Goal: Transaction & Acquisition: Purchase product/service

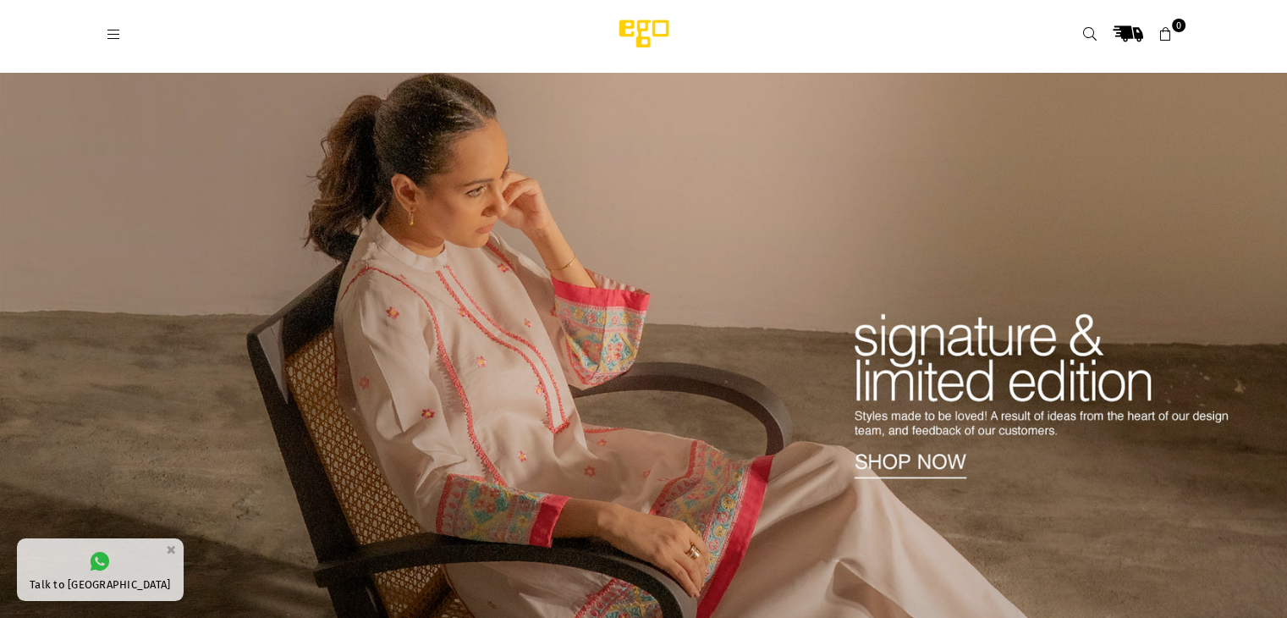
click at [109, 34] on icon at bounding box center [114, 34] width 15 height 15
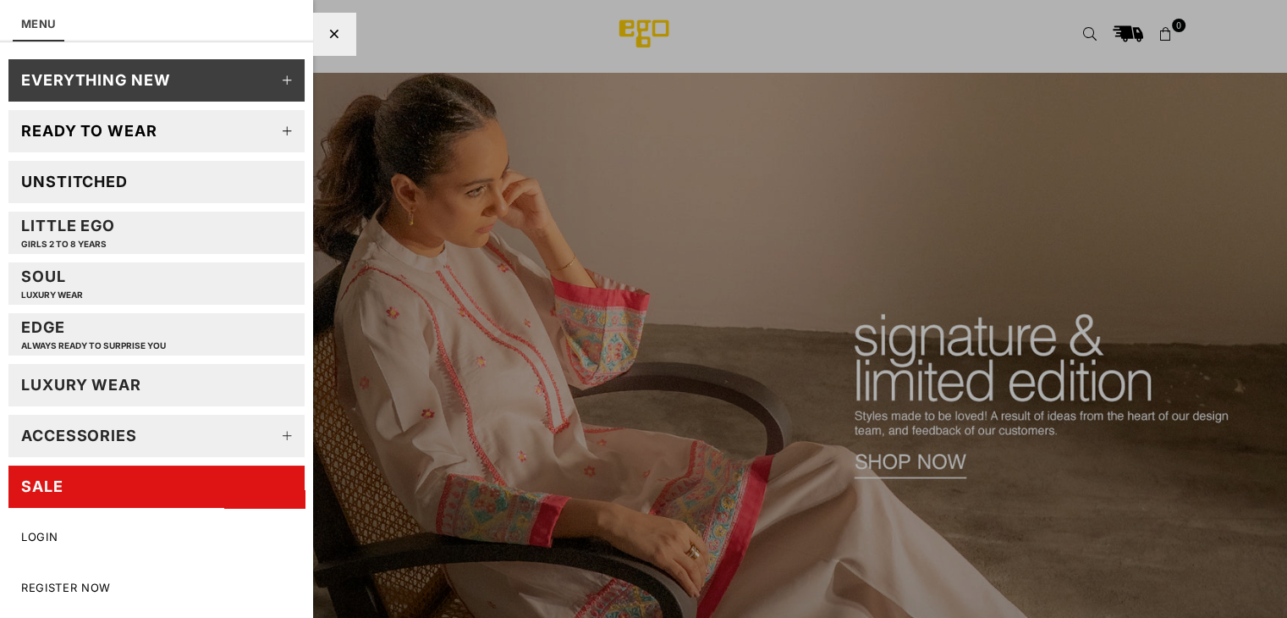
click at [40, 479] on div "SALE" at bounding box center [42, 486] width 42 height 19
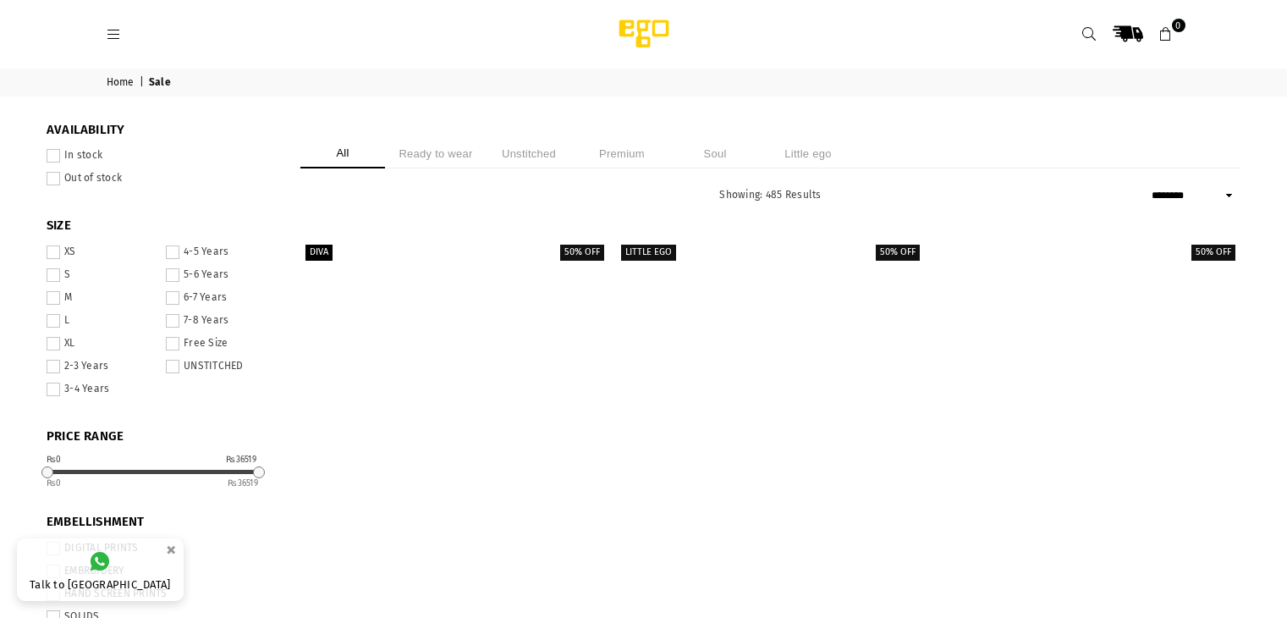
select select "******"
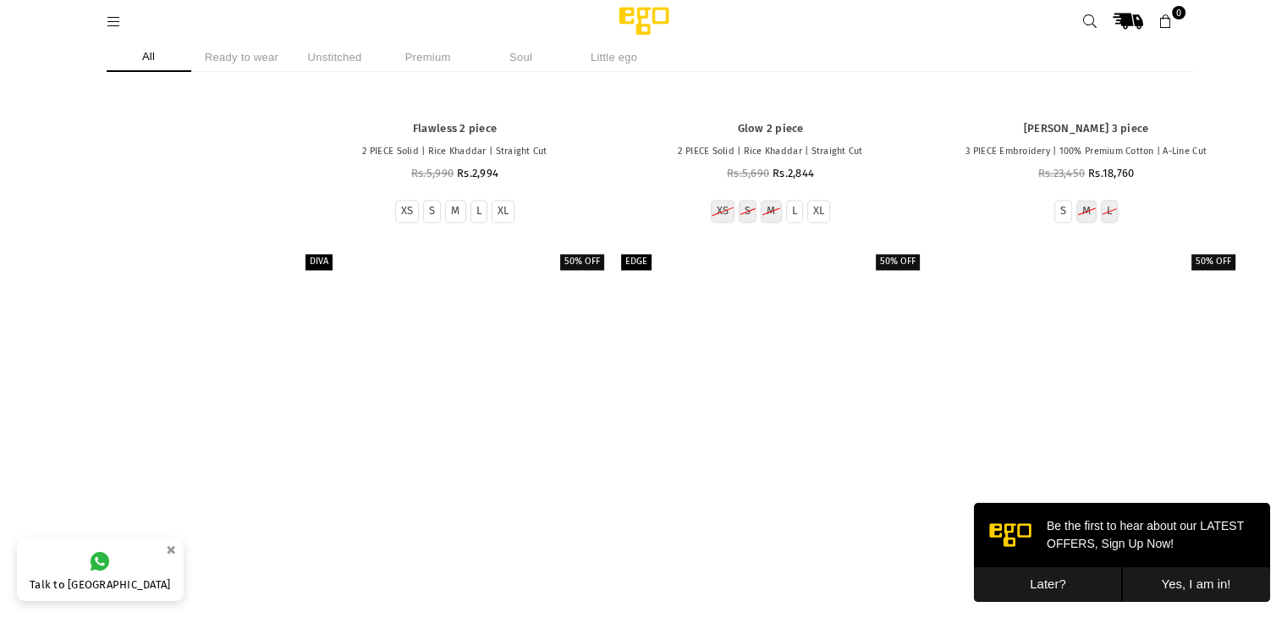
scroll to position [47493, 0]
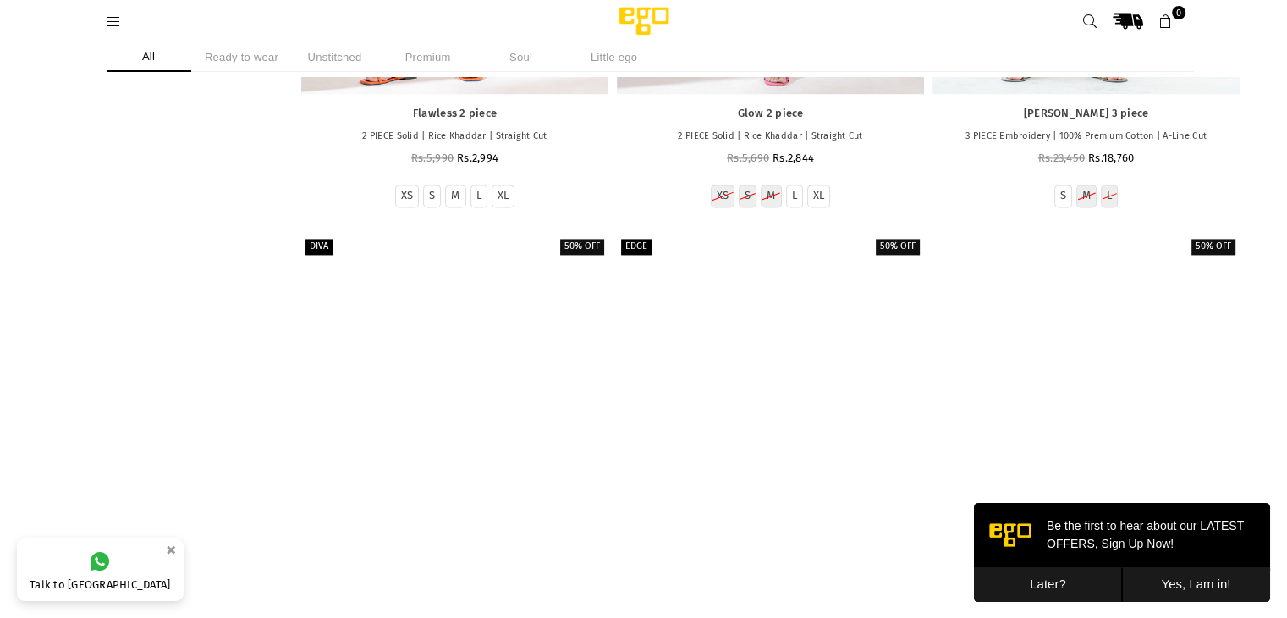
click at [1052, 583] on button "Later?" at bounding box center [1048, 584] width 148 height 35
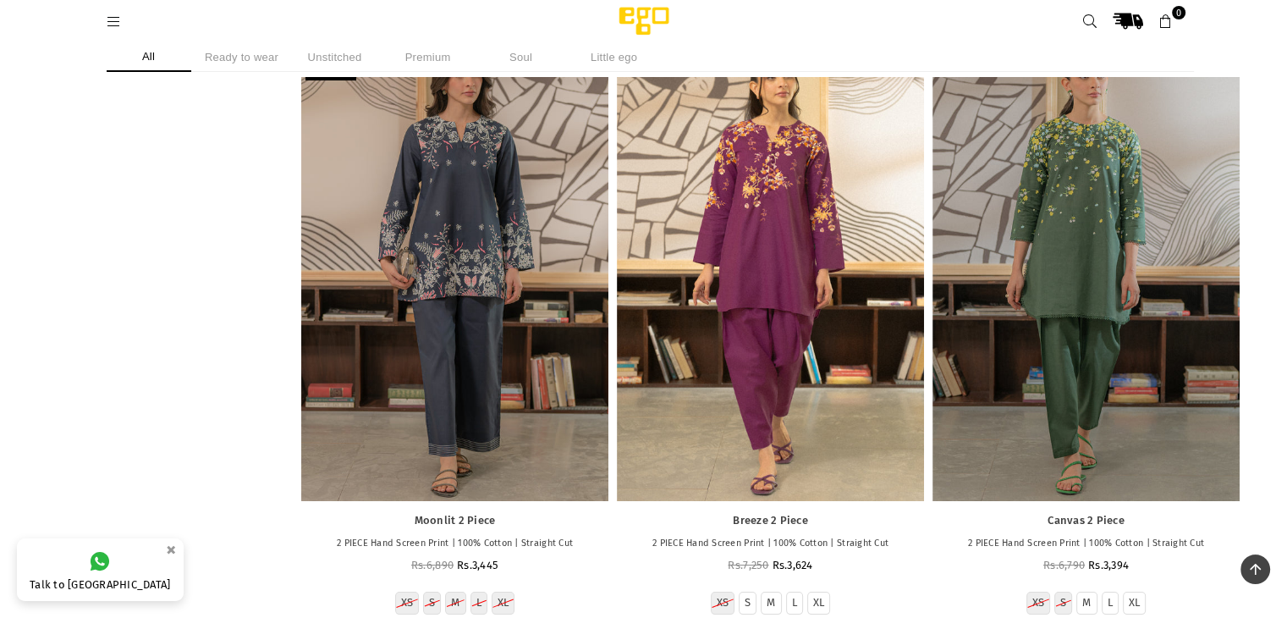
scroll to position [83783, 0]
